Goal: Transaction & Acquisition: Purchase product/service

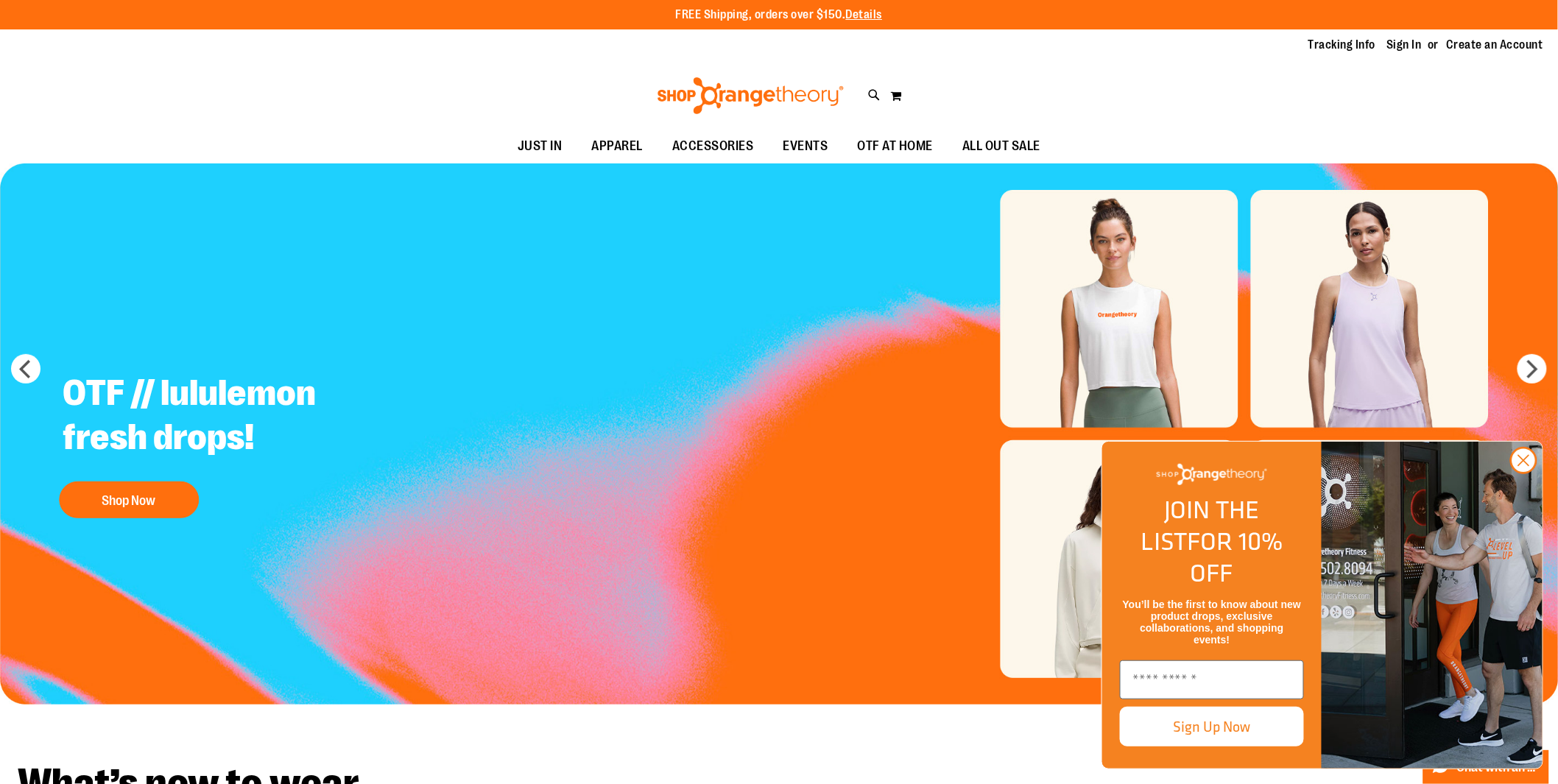
click at [1341, 350] on img "Slide 1 of 5" at bounding box center [779, 434] width 1559 height 541
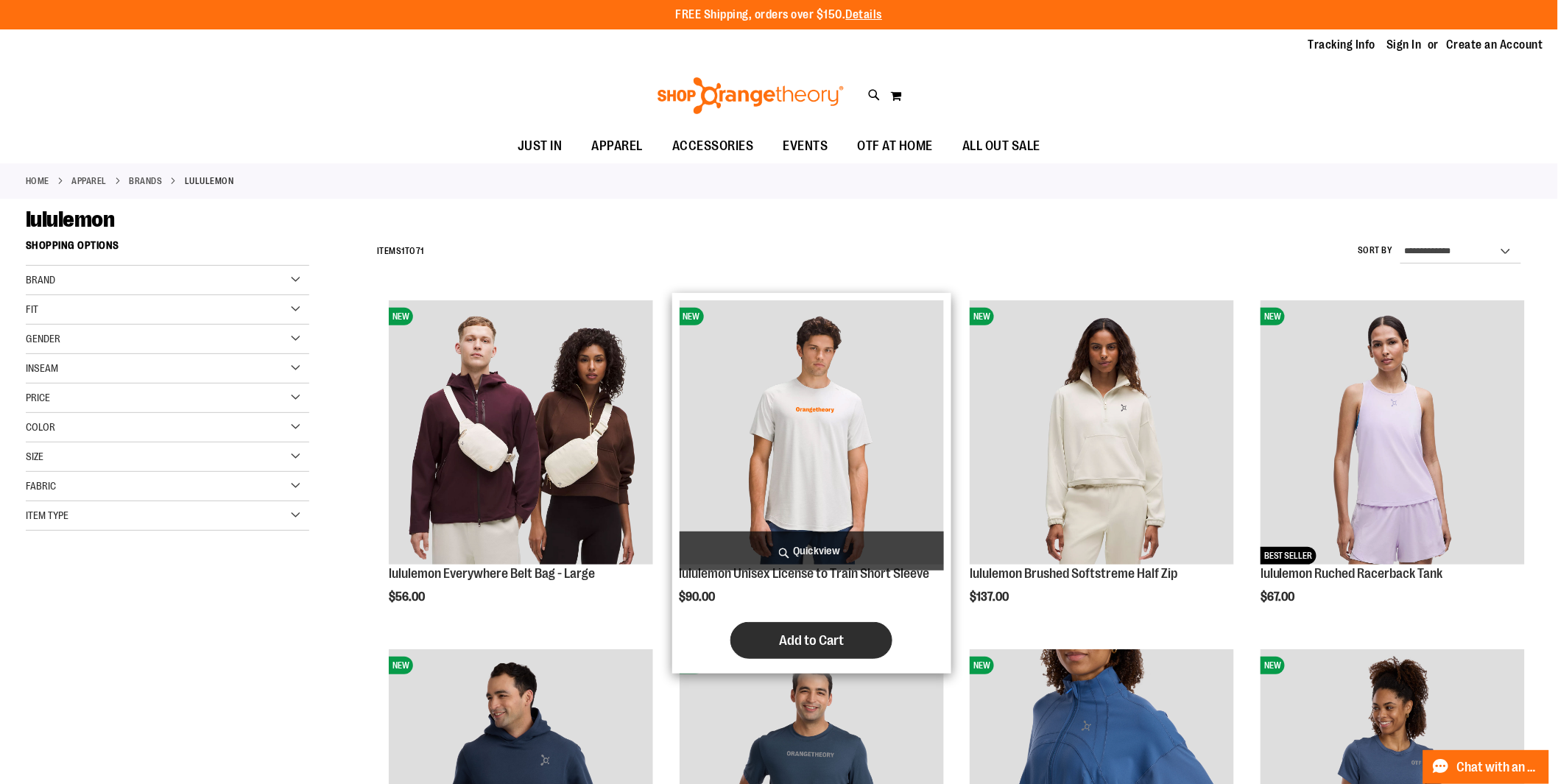
click at [800, 649] on span "Add to Cart" at bounding box center [810, 639] width 64 height 16
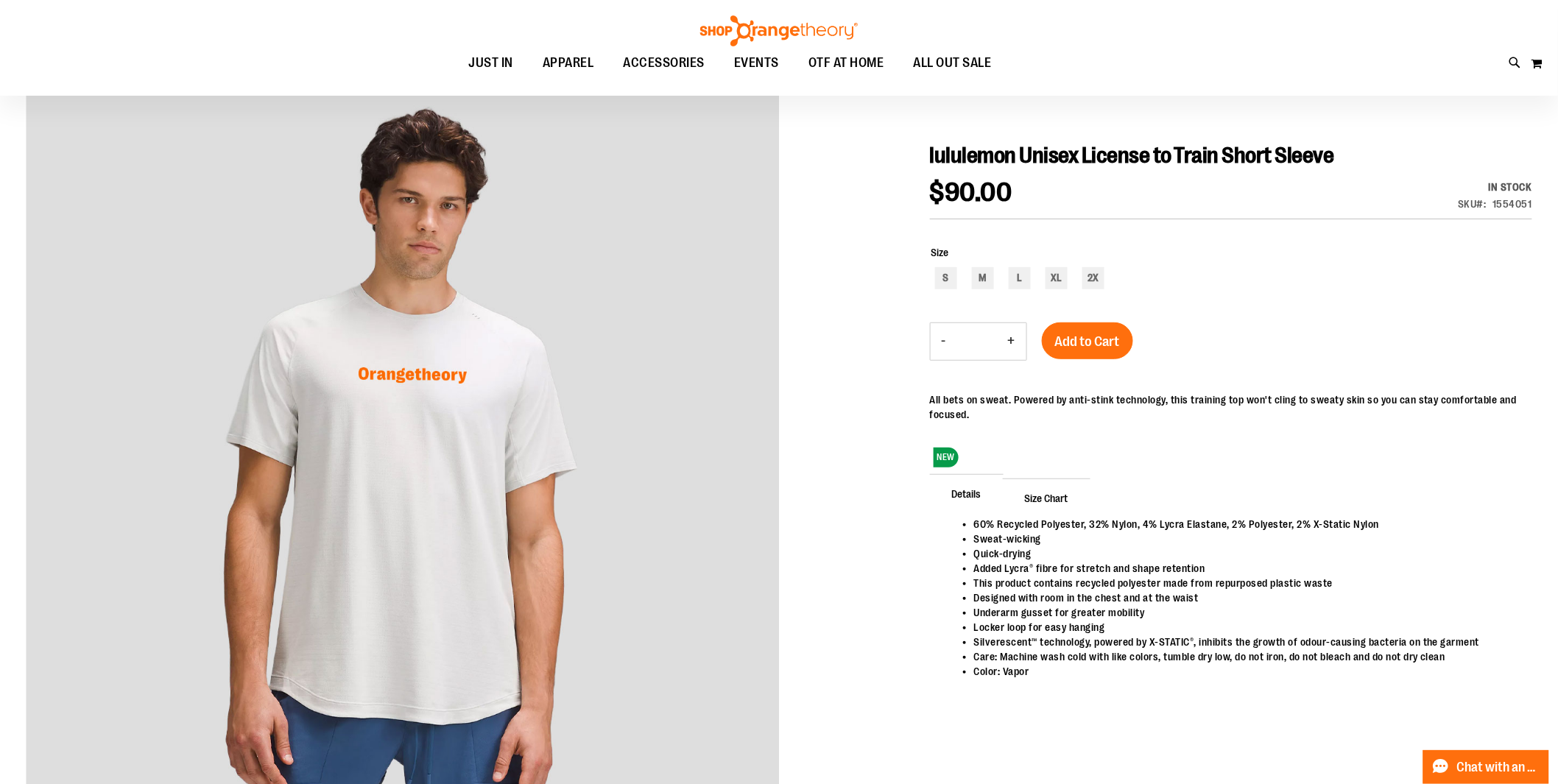
scroll to position [184, 0]
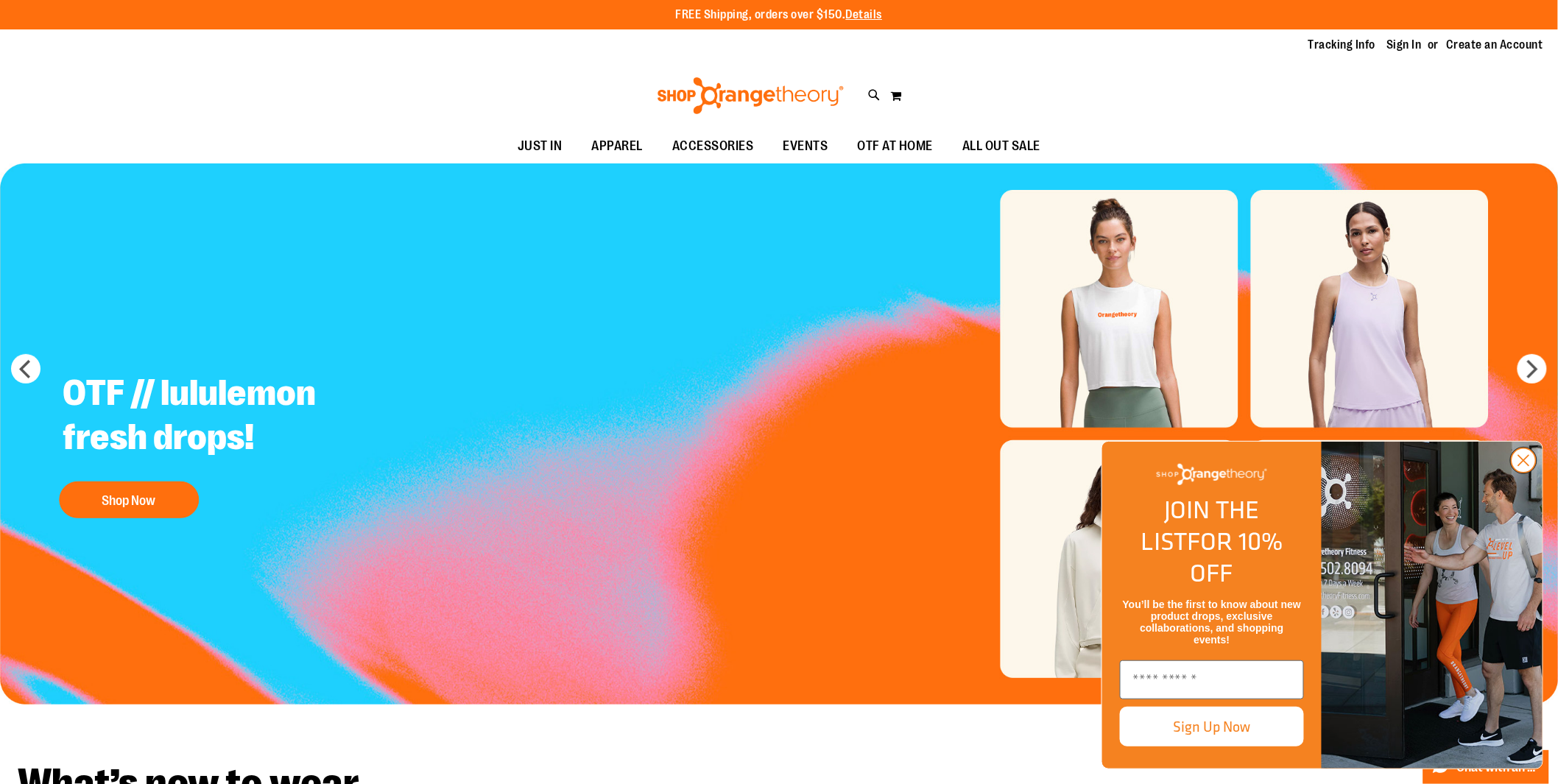
click at [1525, 466] on icon "Close dialog" at bounding box center [1523, 460] width 10 height 10
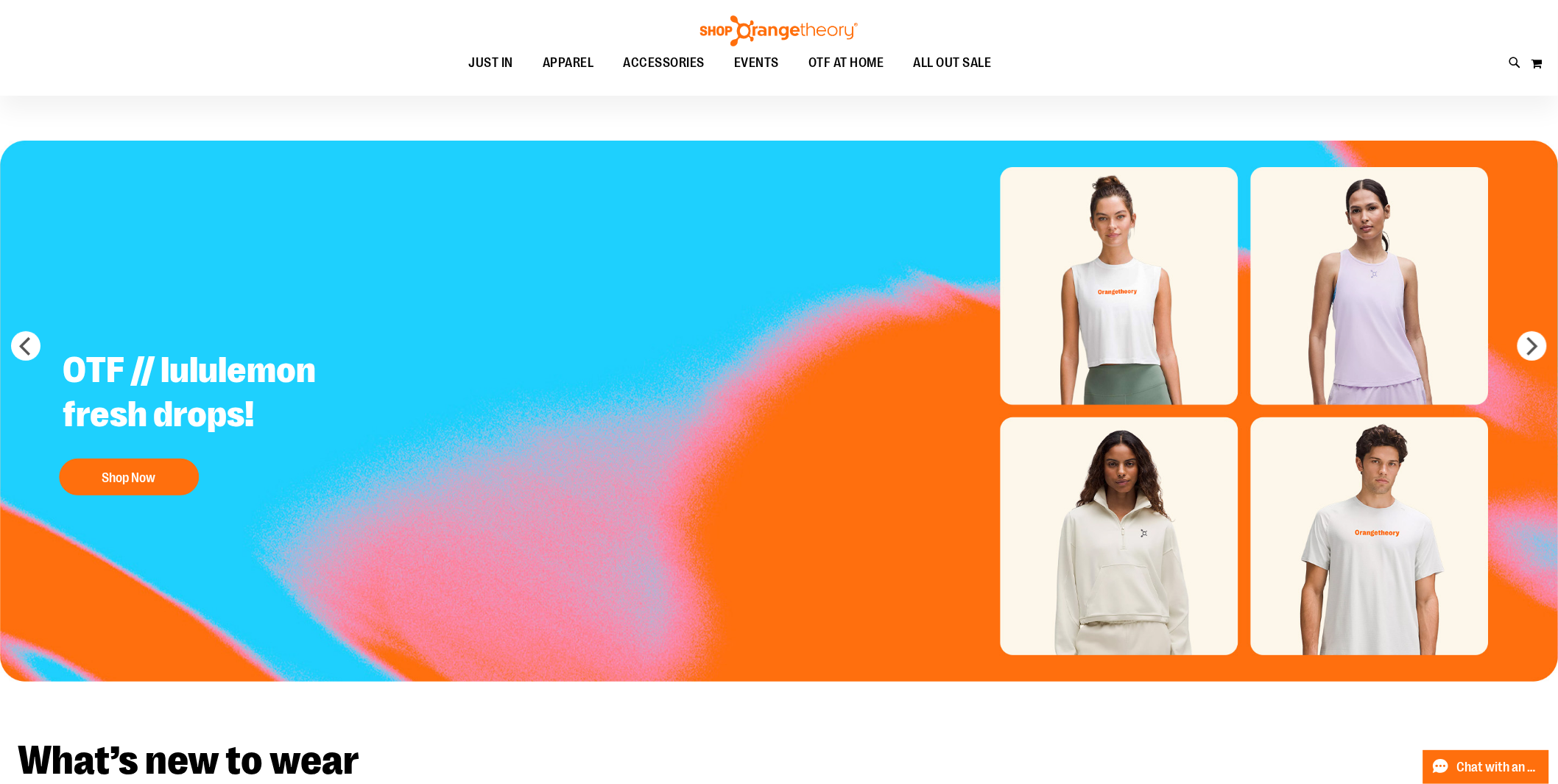
scroll to position [2, 0]
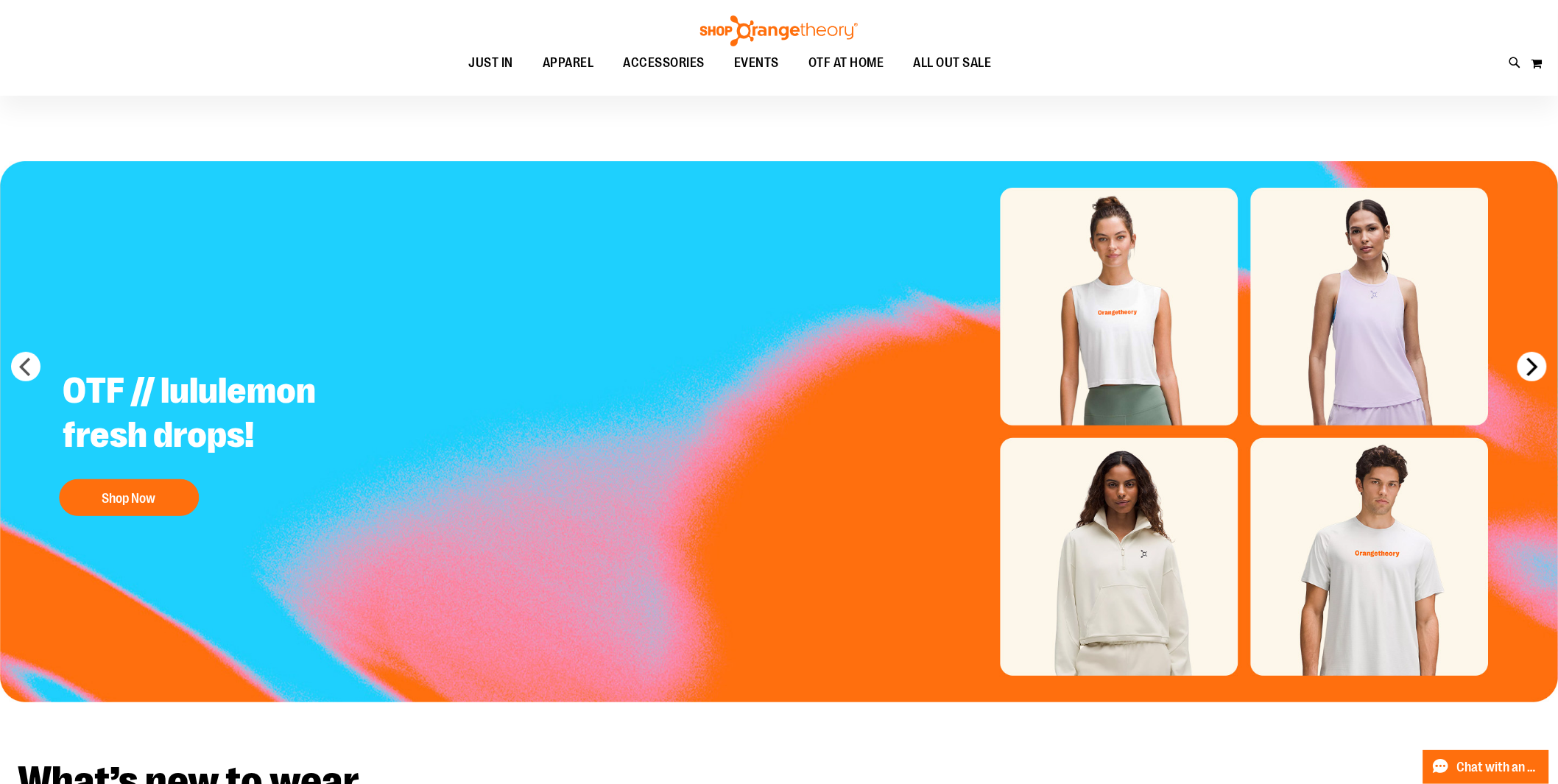
click at [1527, 355] on button "next" at bounding box center [1532, 367] width 30 height 30
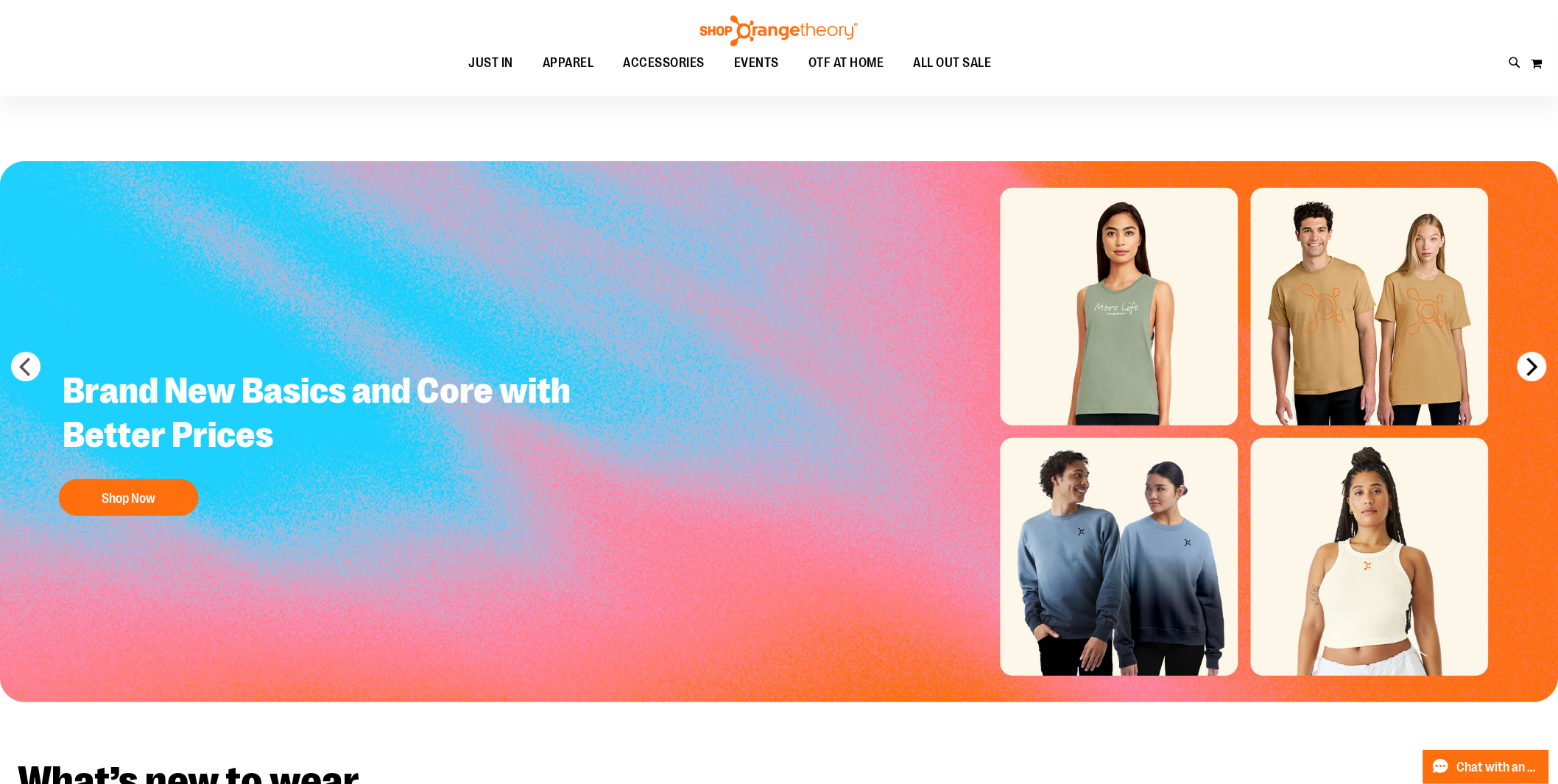
click at [1527, 355] on button "next" at bounding box center [1532, 367] width 30 height 30
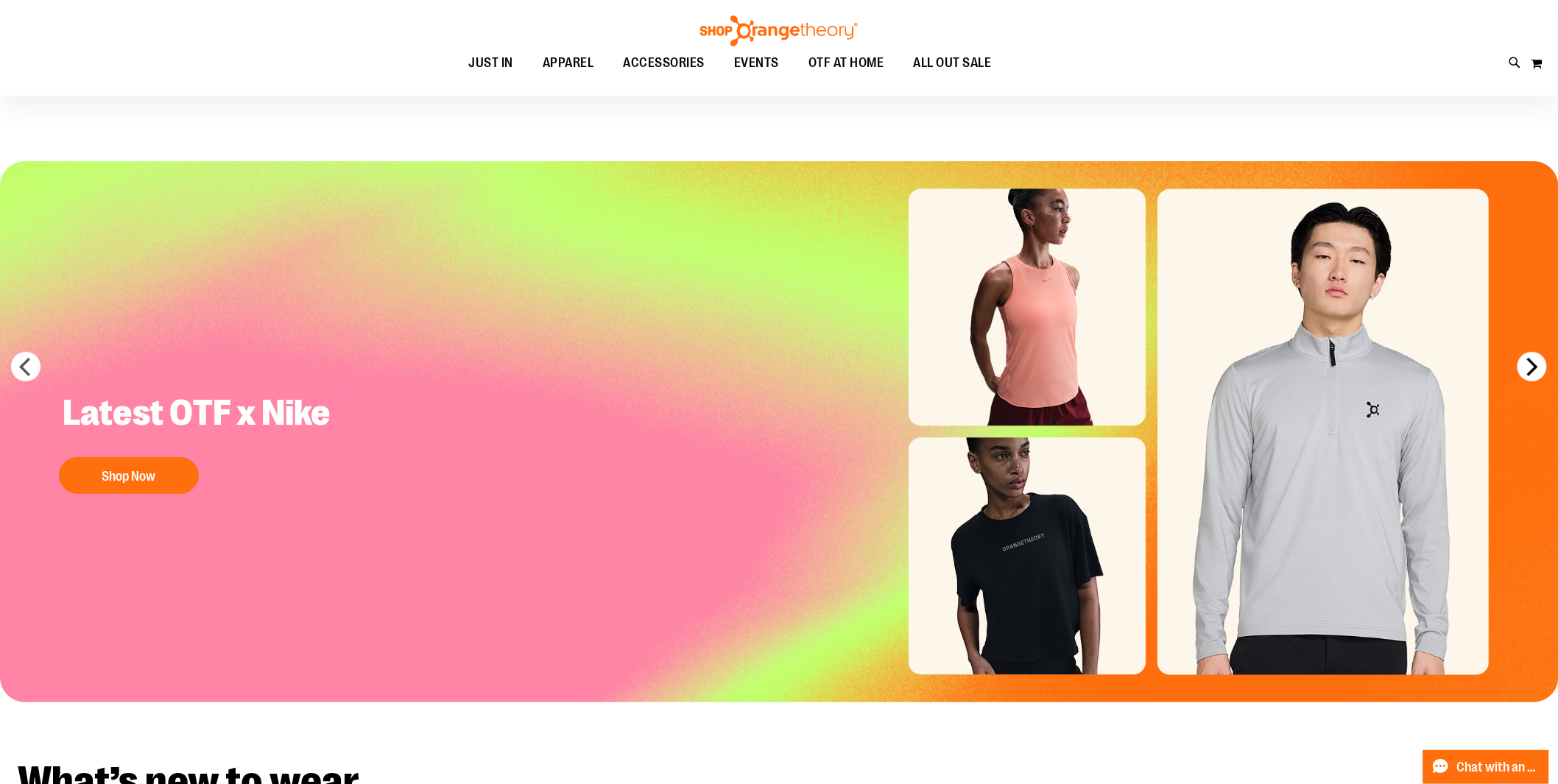
click at [1527, 355] on button "next" at bounding box center [1532, 367] width 30 height 30
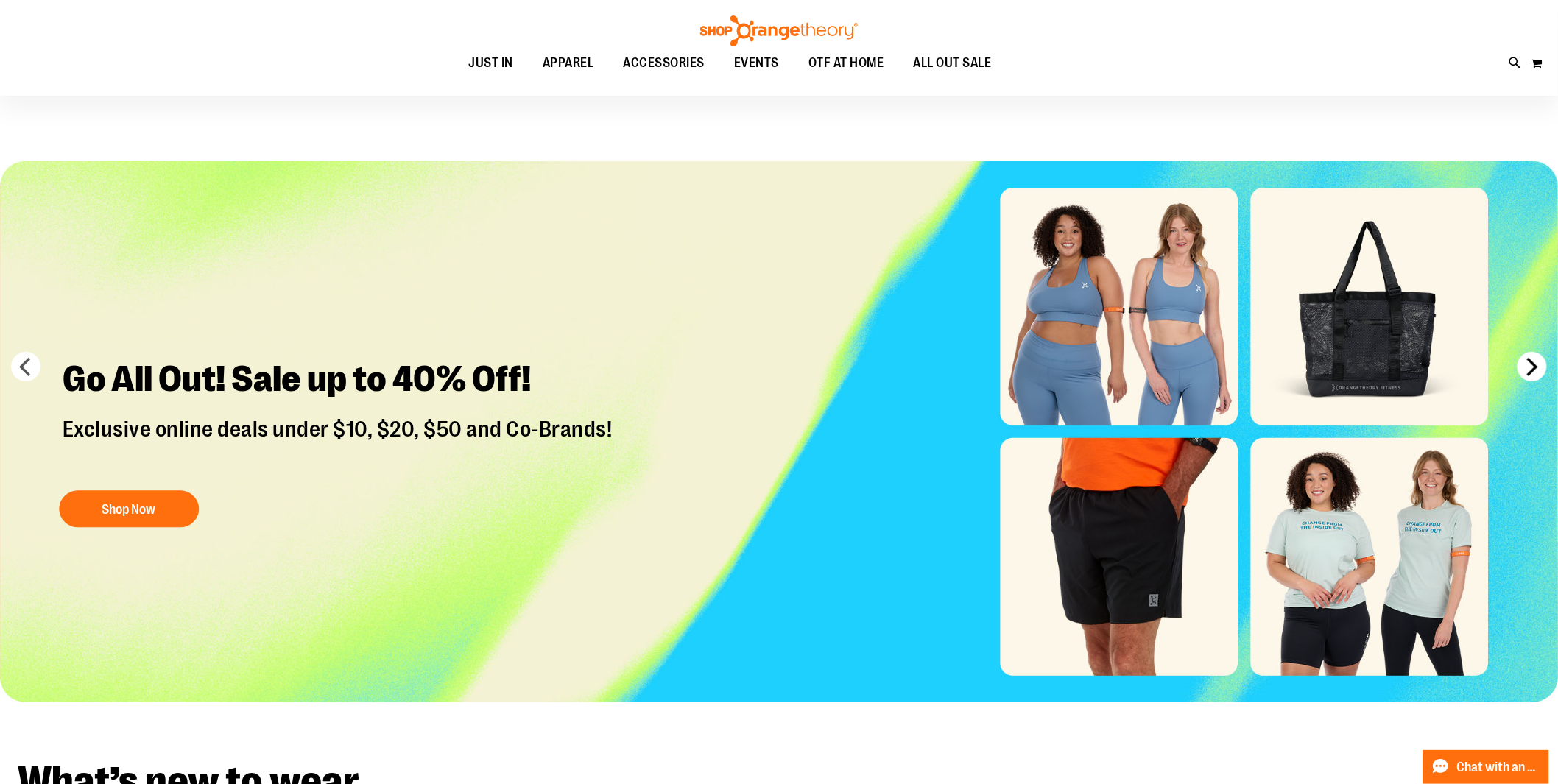
click at [1527, 355] on button "next" at bounding box center [1532, 367] width 30 height 30
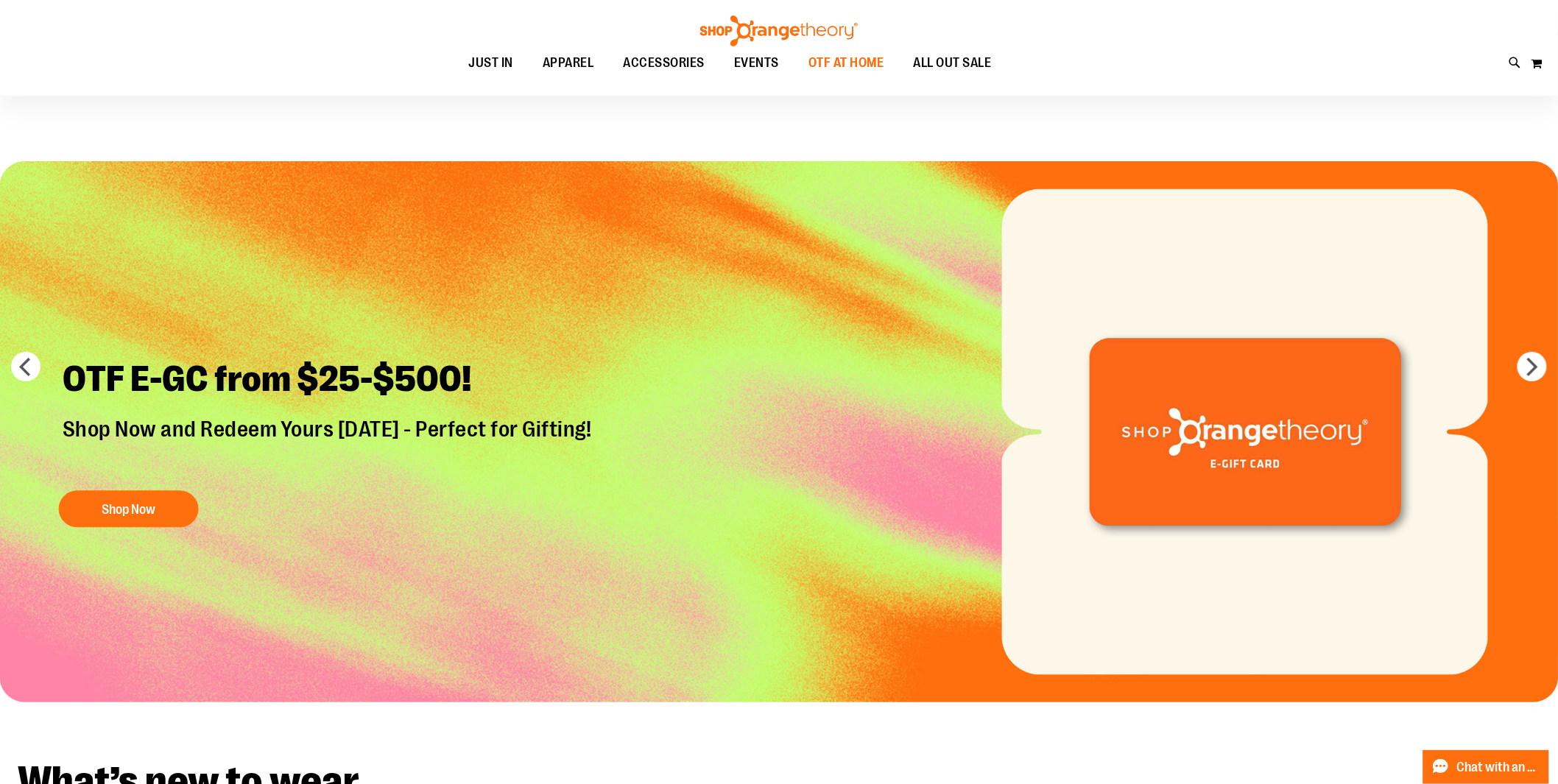
click at [859, 63] on span "OTF AT HOME" at bounding box center [846, 63] width 76 height 33
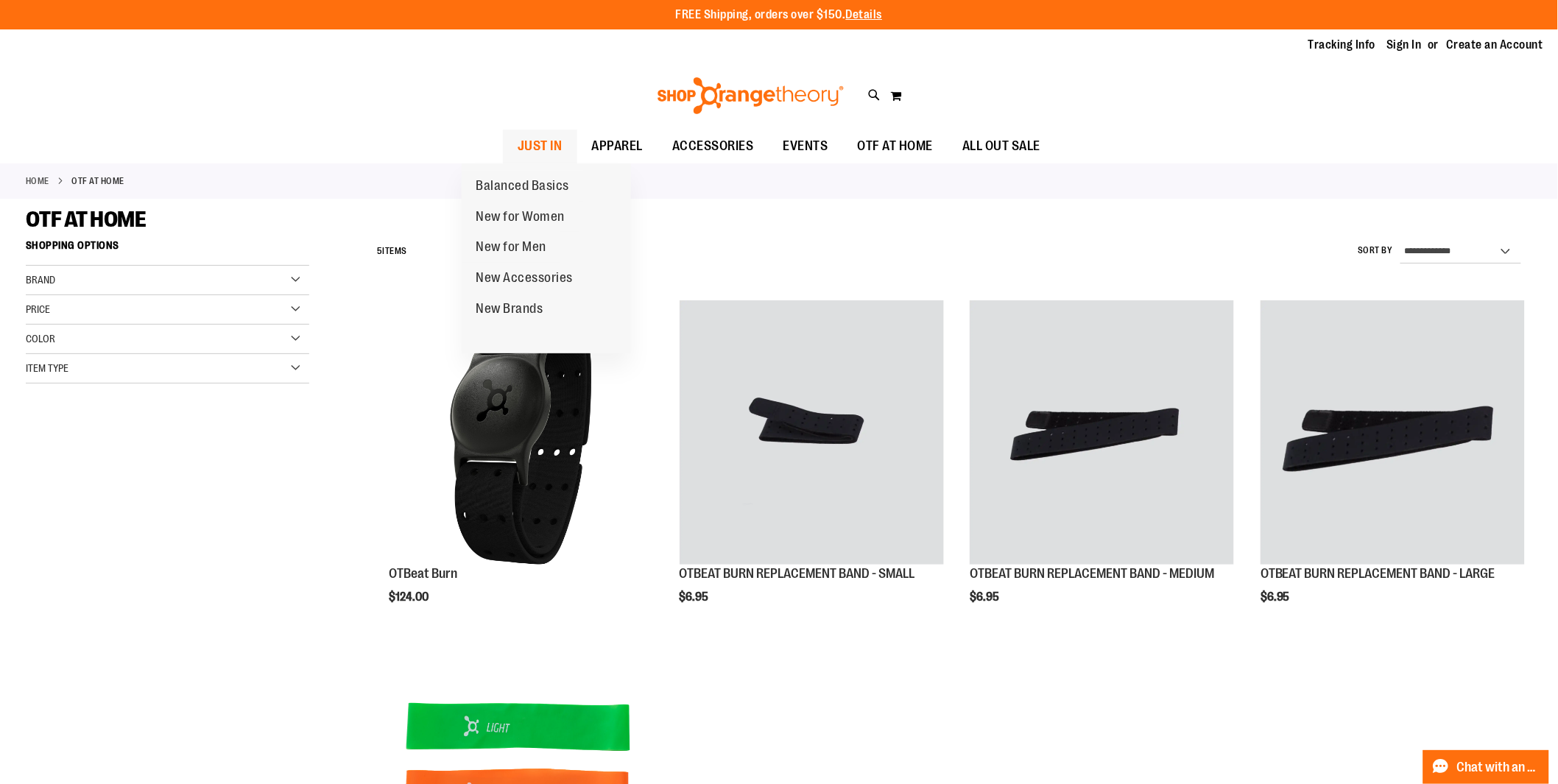
click at [517, 148] on span "JUST IN" at bounding box center [540, 146] width 45 height 33
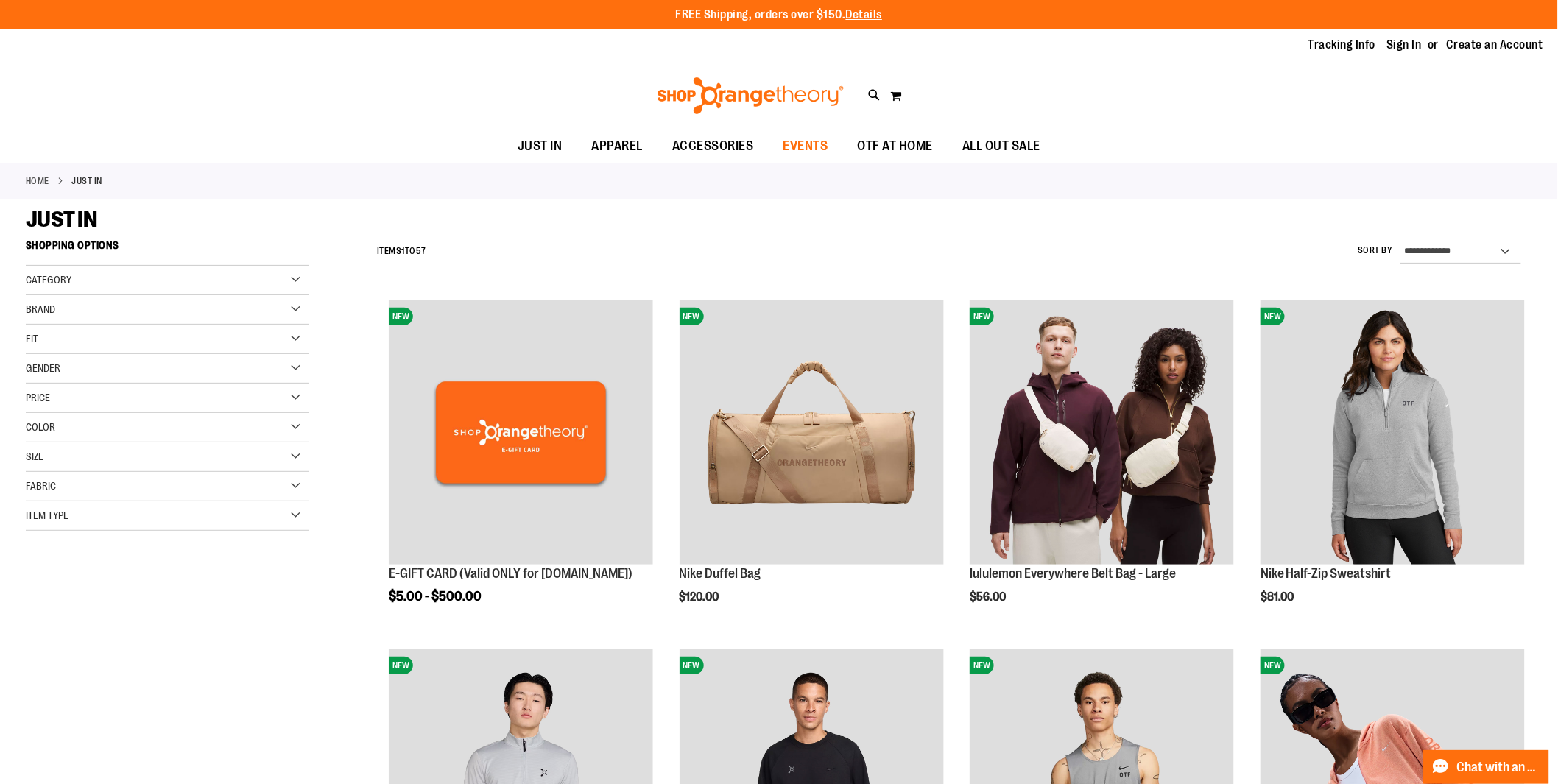
click at [811, 144] on span "EVENTS" at bounding box center [806, 146] width 45 height 33
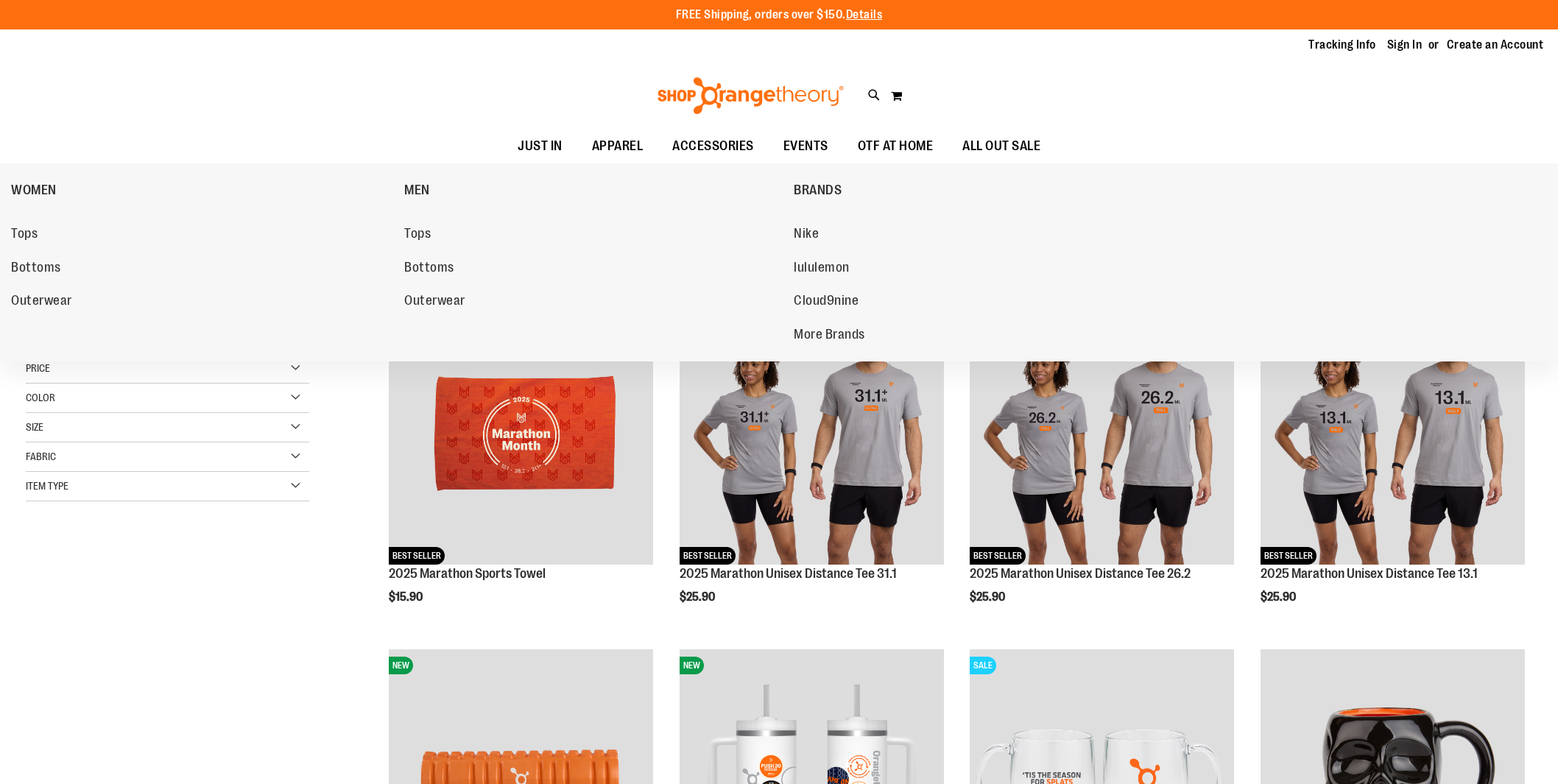
click at [592, 149] on span "APPAREL" at bounding box center [617, 146] width 51 height 33
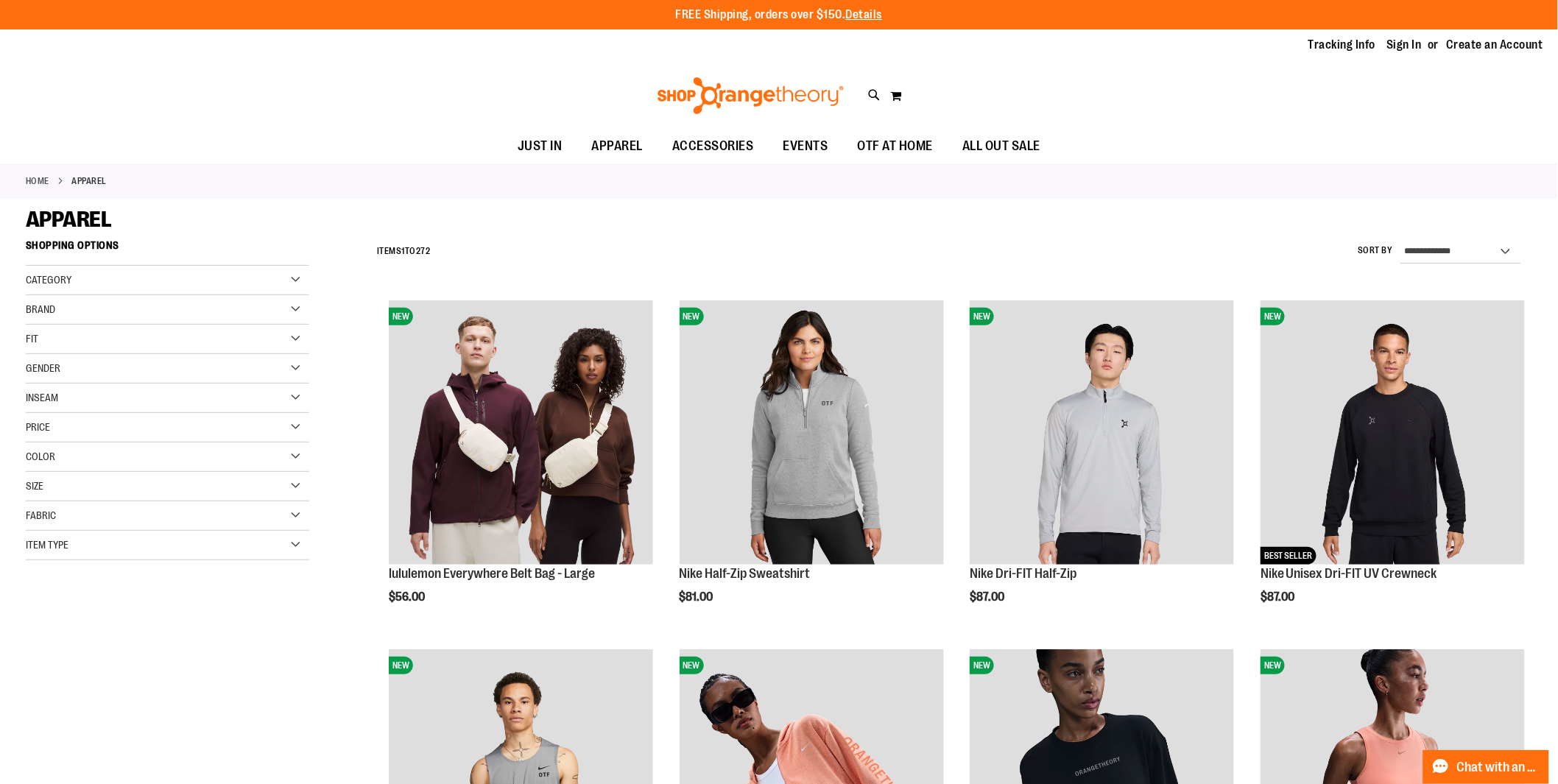
click at [701, 97] on img at bounding box center [751, 95] width 190 height 36
